Goal: Task Accomplishment & Management: Use online tool/utility

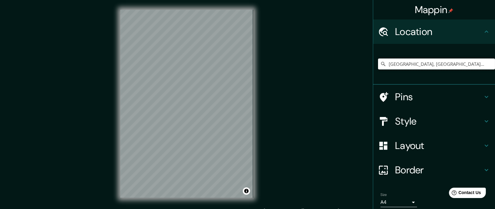
click at [403, 63] on input "[GEOGRAPHIC_DATA], [GEOGRAPHIC_DATA], [GEOGRAPHIC_DATA]" at bounding box center [436, 64] width 117 height 11
click at [380, 64] on icon at bounding box center [383, 64] width 6 height 6
click at [426, 65] on input "[GEOGRAPHIC_DATA], [GEOGRAPHIC_DATA], [GEOGRAPHIC_DATA]" at bounding box center [436, 64] width 117 height 11
drag, startPoint x: 383, startPoint y: 63, endPoint x: 501, endPoint y: 56, distance: 118.4
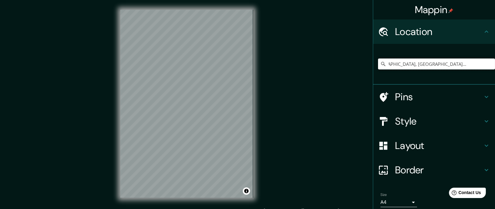
click at [495, 56] on html "Mappin Location [GEOGRAPHIC_DATA], [GEOGRAPHIC_DATA], [GEOGRAPHIC_DATA] Pins St…" at bounding box center [247, 104] width 495 height 209
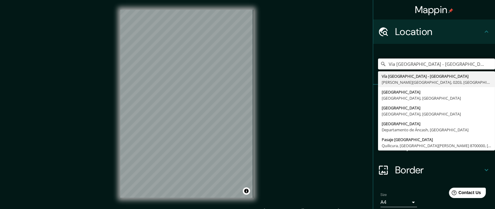
scroll to position [0, 30]
drag, startPoint x: 380, startPoint y: 65, endPoint x: 482, endPoint y: 69, distance: 101.6
click at [482, 69] on div "Vía [GEOGRAPHIC_DATA] - [GEOGRAPHIC_DATA], [GEOGRAPHIC_DATA][PERSON_NAME][GEOGR…" at bounding box center [436, 64] width 117 height 30
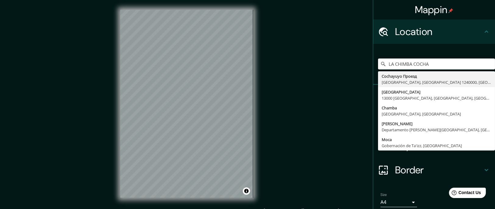
drag, startPoint x: 425, startPoint y: 61, endPoint x: 365, endPoint y: 53, distance: 60.5
click at [365, 53] on div "Mappin Location [GEOGRAPHIC_DATA] [GEOGRAPHIC_DATA] [GEOGRAPHIC_DATA] [GEOGRAPH…" at bounding box center [247, 108] width 495 height 217
type input "[GEOGRAPHIC_DATA], [GEOGRAPHIC_DATA], [GEOGRAPHIC_DATA]"
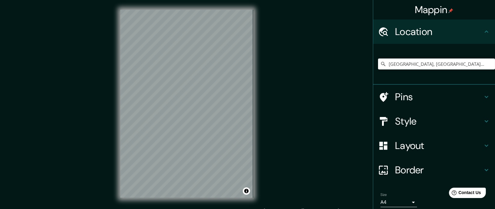
drag, startPoint x: 352, startPoint y: 2, endPoint x: 299, endPoint y: 33, distance: 61.6
click at [295, 32] on div "Mappin Location [GEOGRAPHIC_DATA], [GEOGRAPHIC_DATA], [GEOGRAPHIC_DATA] Pins St…" at bounding box center [247, 108] width 495 height 217
click at [451, 126] on h4 "Style" at bounding box center [439, 121] width 88 height 12
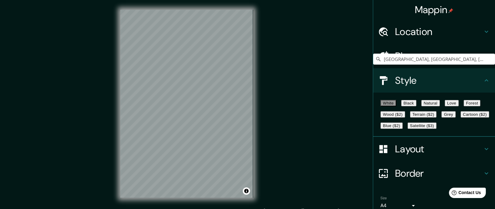
click at [440, 106] on button "Natural" at bounding box center [431, 103] width 19 height 6
